Goal: Task Accomplishment & Management: Use online tool/utility

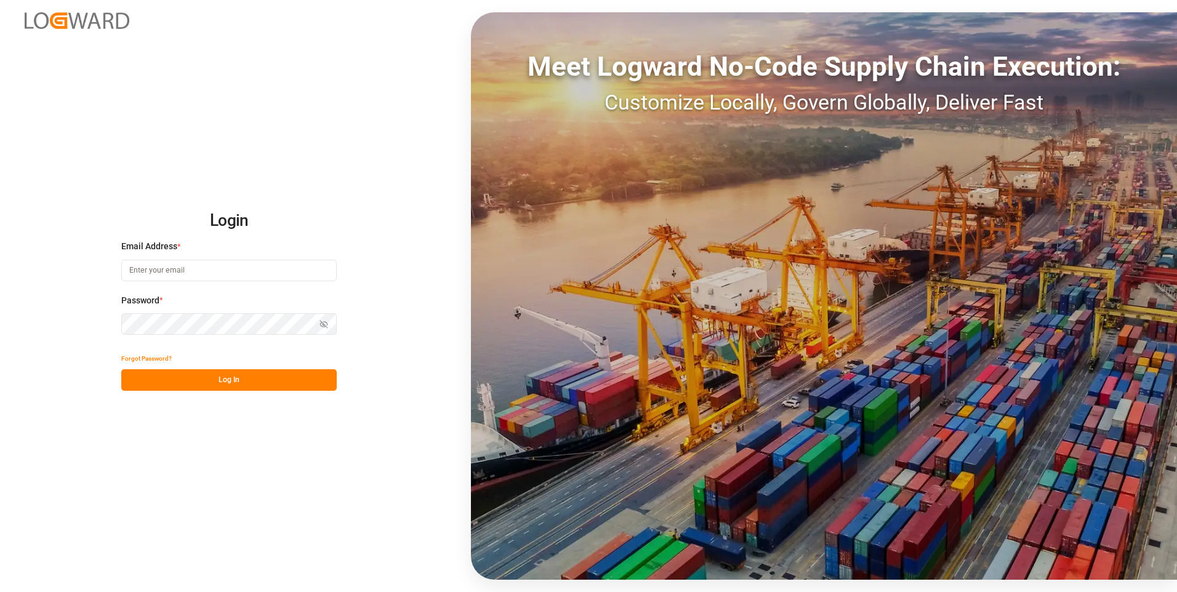
type input "[EMAIL_ADDRESS][DOMAIN_NAME]"
click at [223, 385] on button "Log In" at bounding box center [229, 380] width 216 height 22
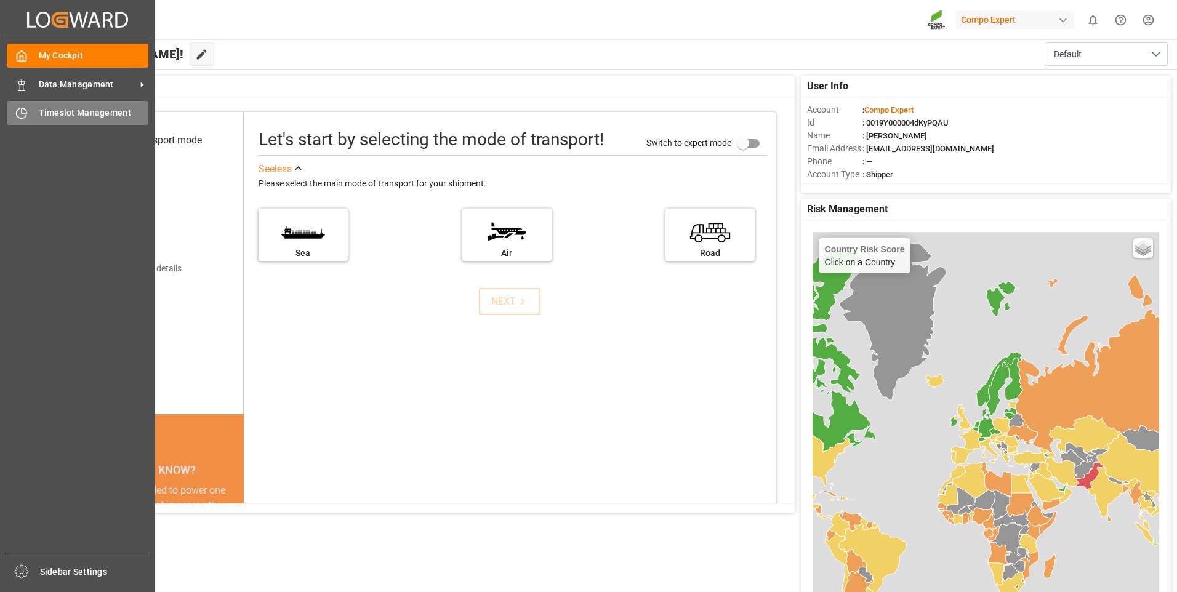
click at [34, 112] on div "Timeslot Management Timeslot Management" at bounding box center [78, 113] width 142 height 24
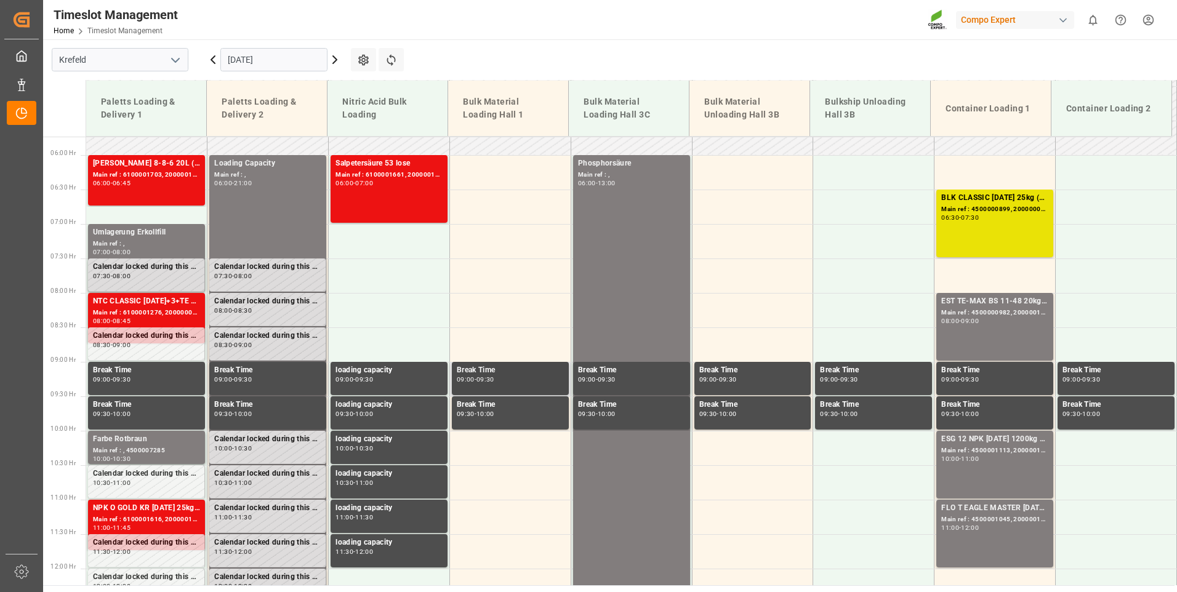
scroll to position [241, 0]
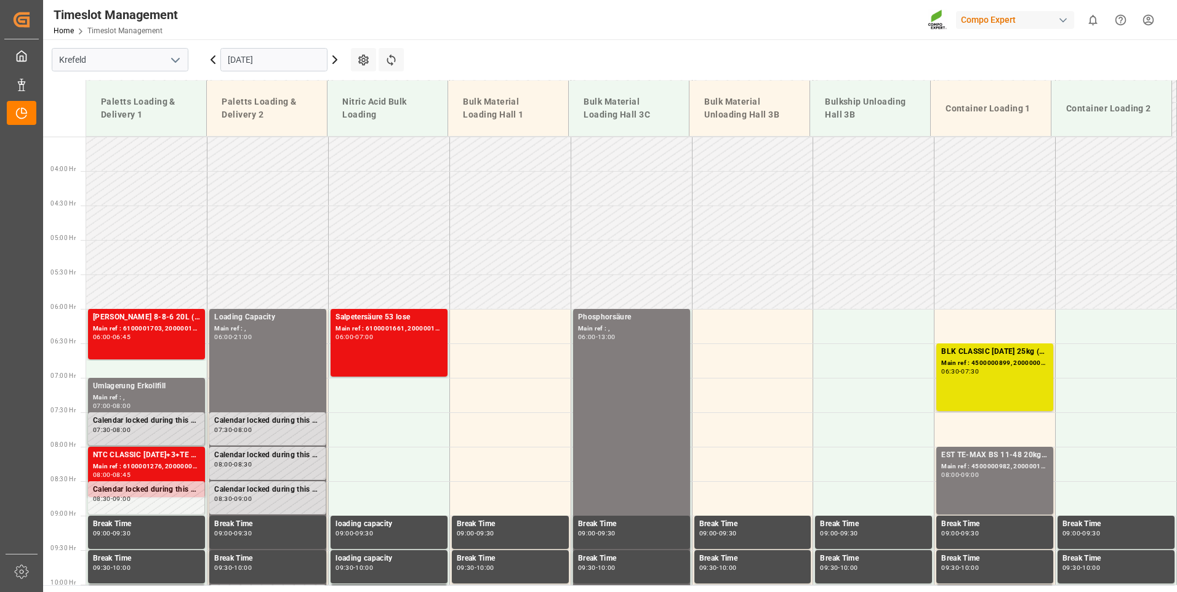
click at [288, 61] on input "[DATE]" at bounding box center [273, 59] width 107 height 23
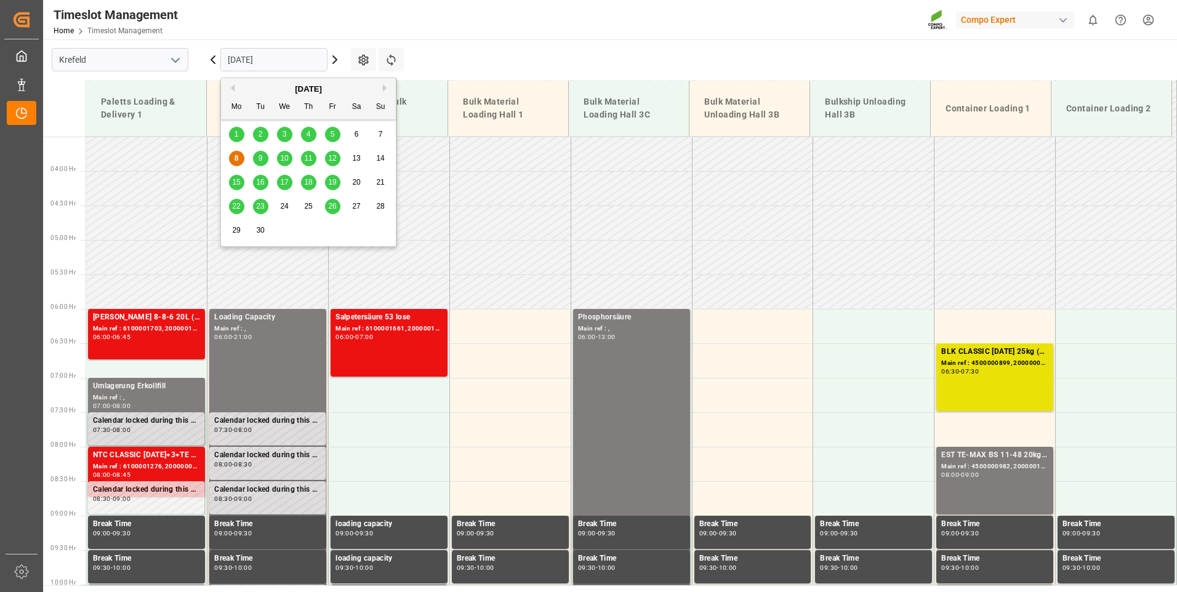
click at [261, 160] on span "9" at bounding box center [261, 158] width 4 height 9
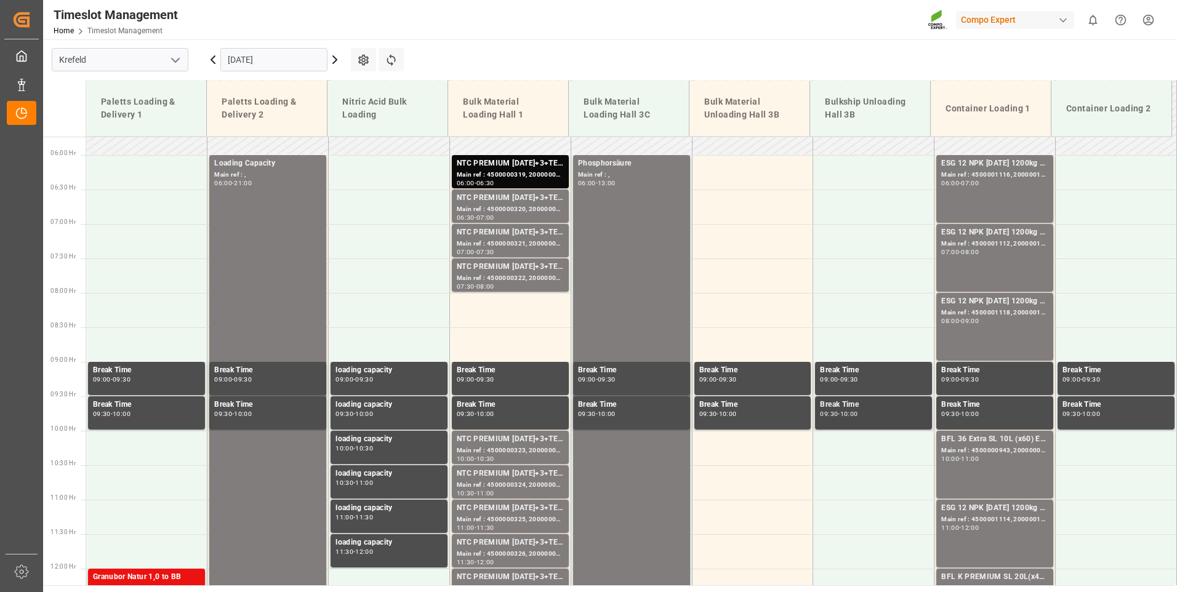
scroll to position [303, 0]
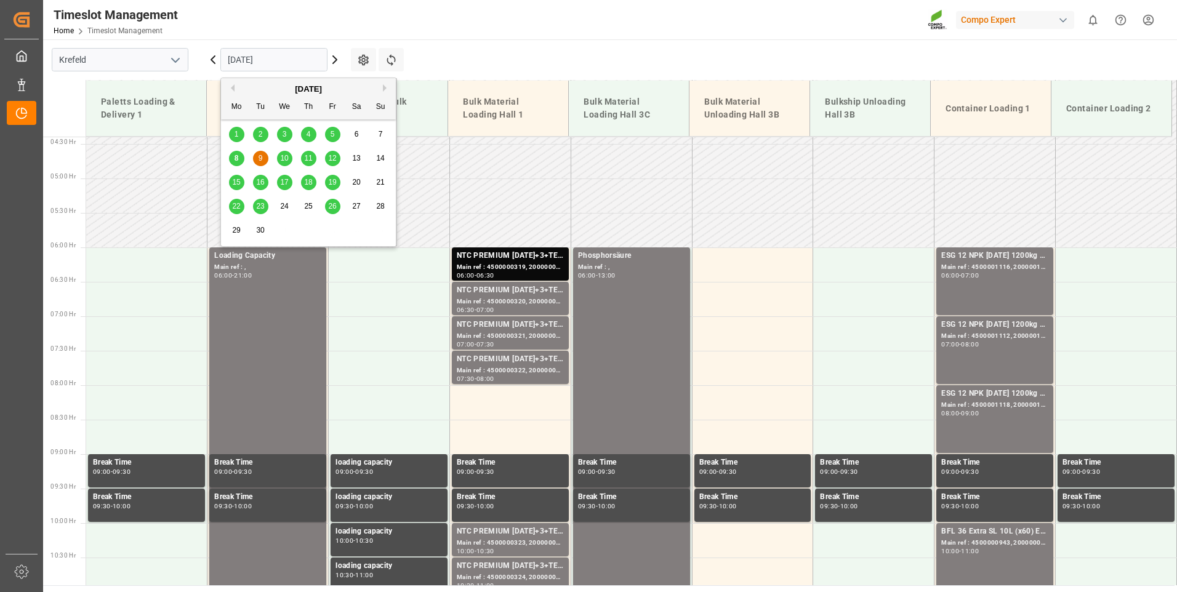
click at [280, 59] on input "[DATE]" at bounding box center [273, 59] width 107 height 23
click at [282, 157] on span "10" at bounding box center [284, 158] width 8 height 9
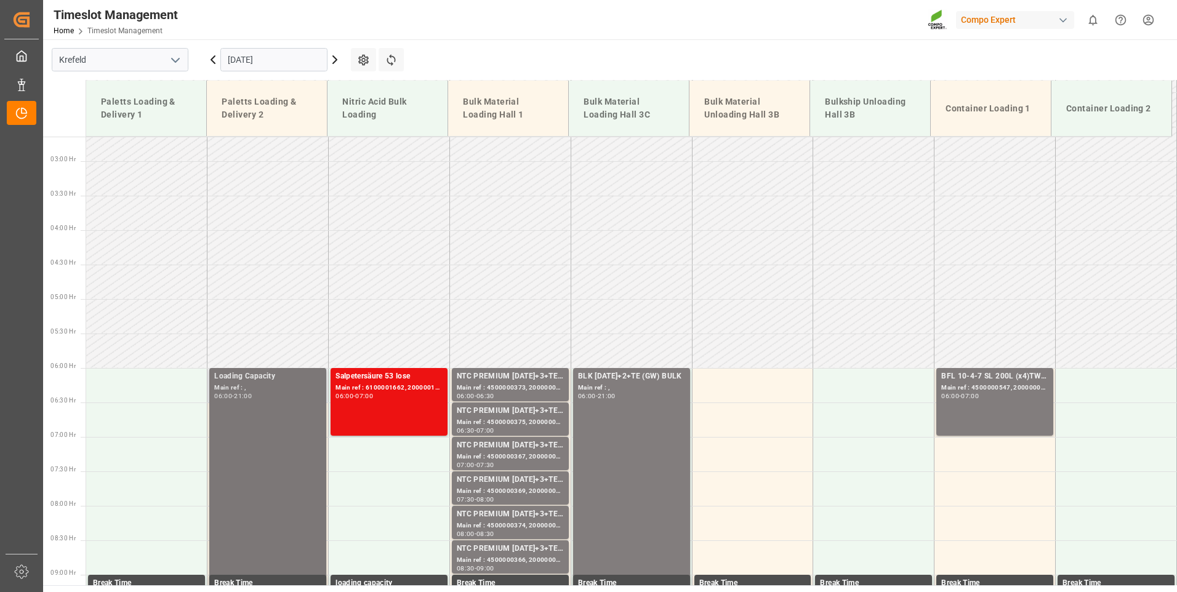
scroll to position [180, 0]
